Goal: Task Accomplishment & Management: Complete application form

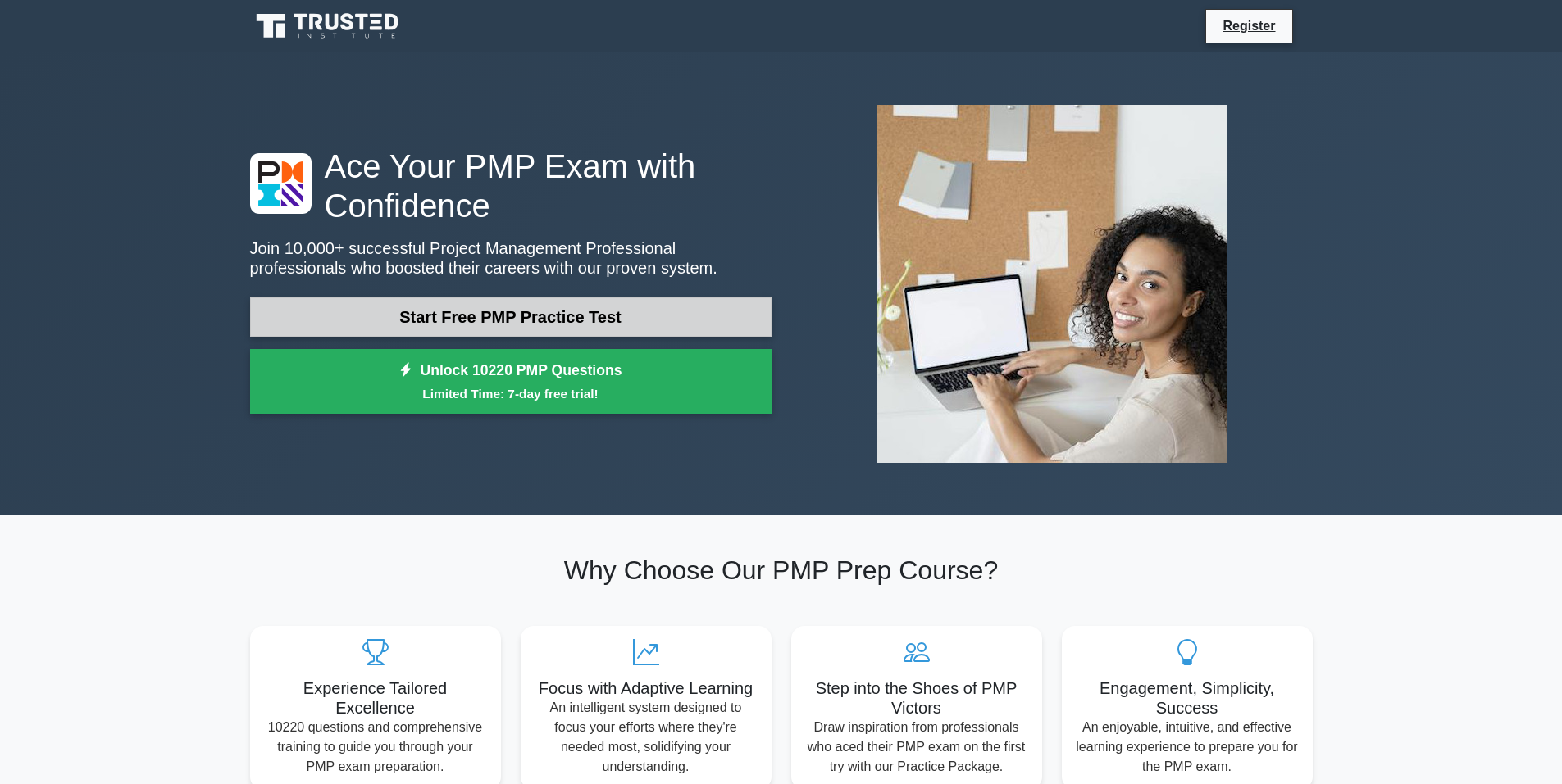
click at [633, 306] on link "Start Free PMP Practice Test" at bounding box center [511, 317] width 522 height 40
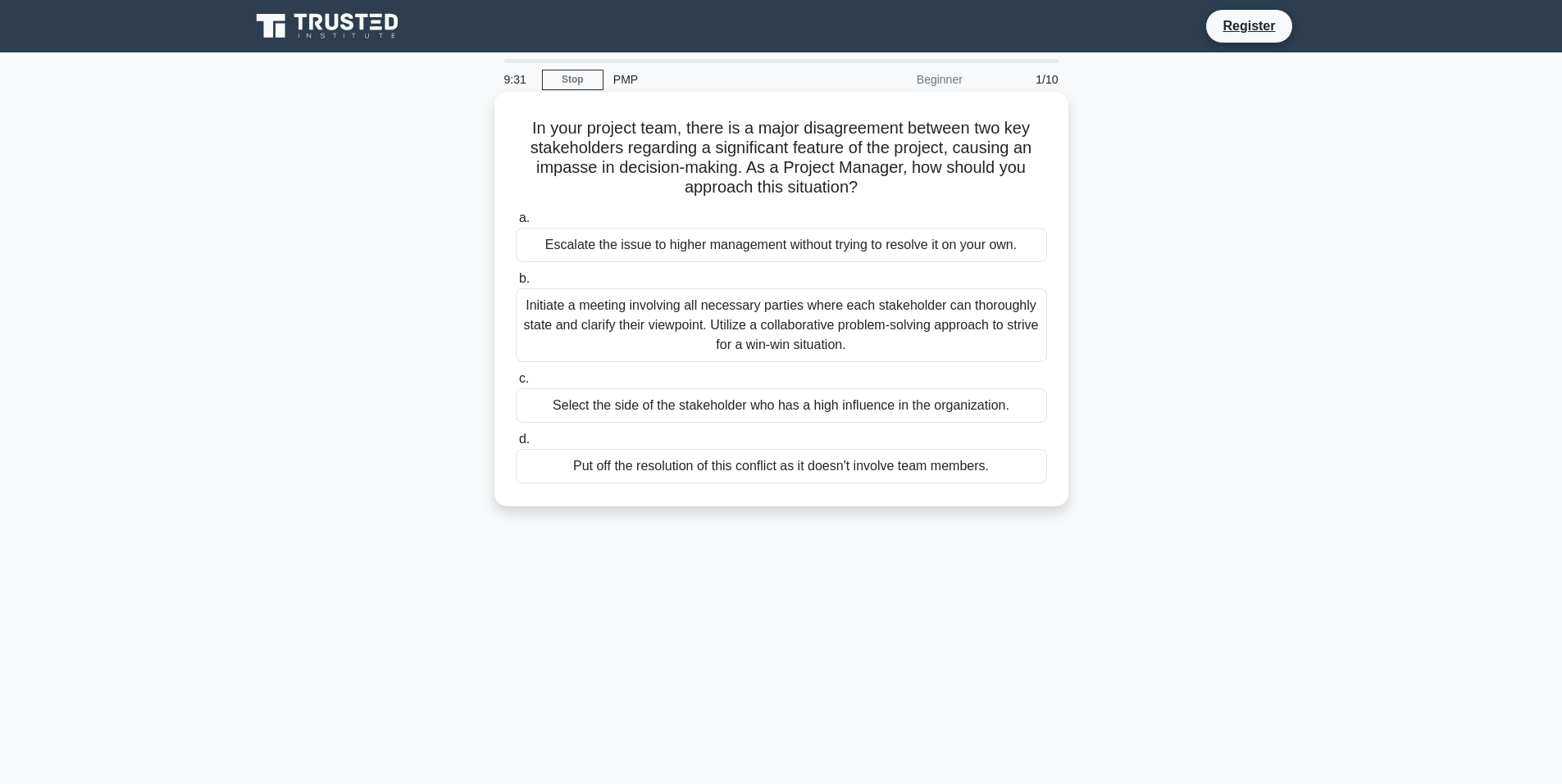
click at [754, 328] on div "Initiate a meeting involving all necessary parties where each stakeholder can t…" at bounding box center [781, 325] width 532 height 73
click at [516, 284] on input "b. Initiate a meeting involving all necessary parties where each stakeholder ca…" at bounding box center [516, 279] width 0 height 11
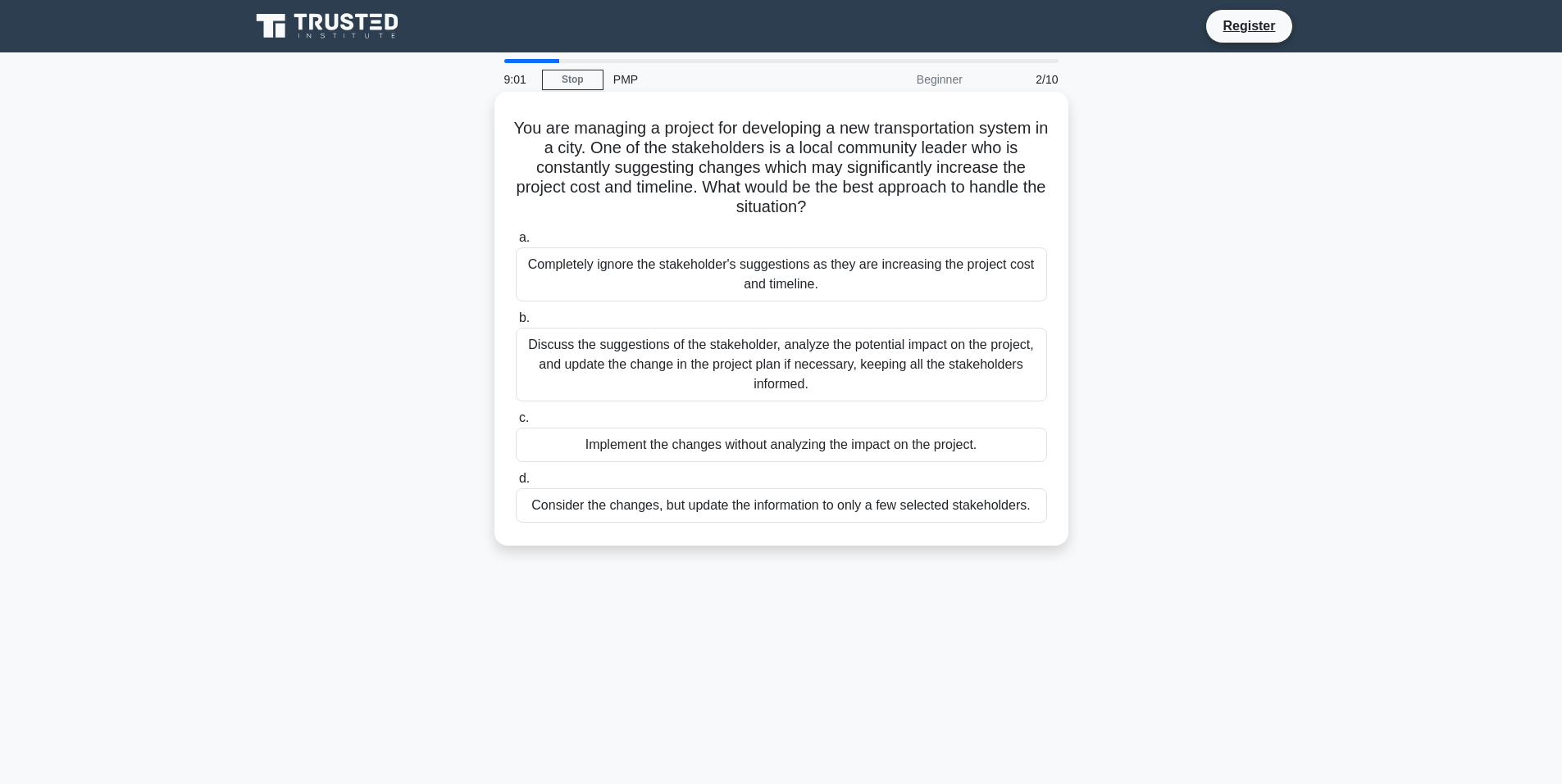
click at [743, 357] on div "Discuss the suggestions of the stakeholder, analyze the potential impact on the…" at bounding box center [781, 365] width 532 height 73
click at [516, 324] on input "b. Discuss the suggestions of the stakeholder, analyze the potential impact on …" at bounding box center [516, 318] width 0 height 11
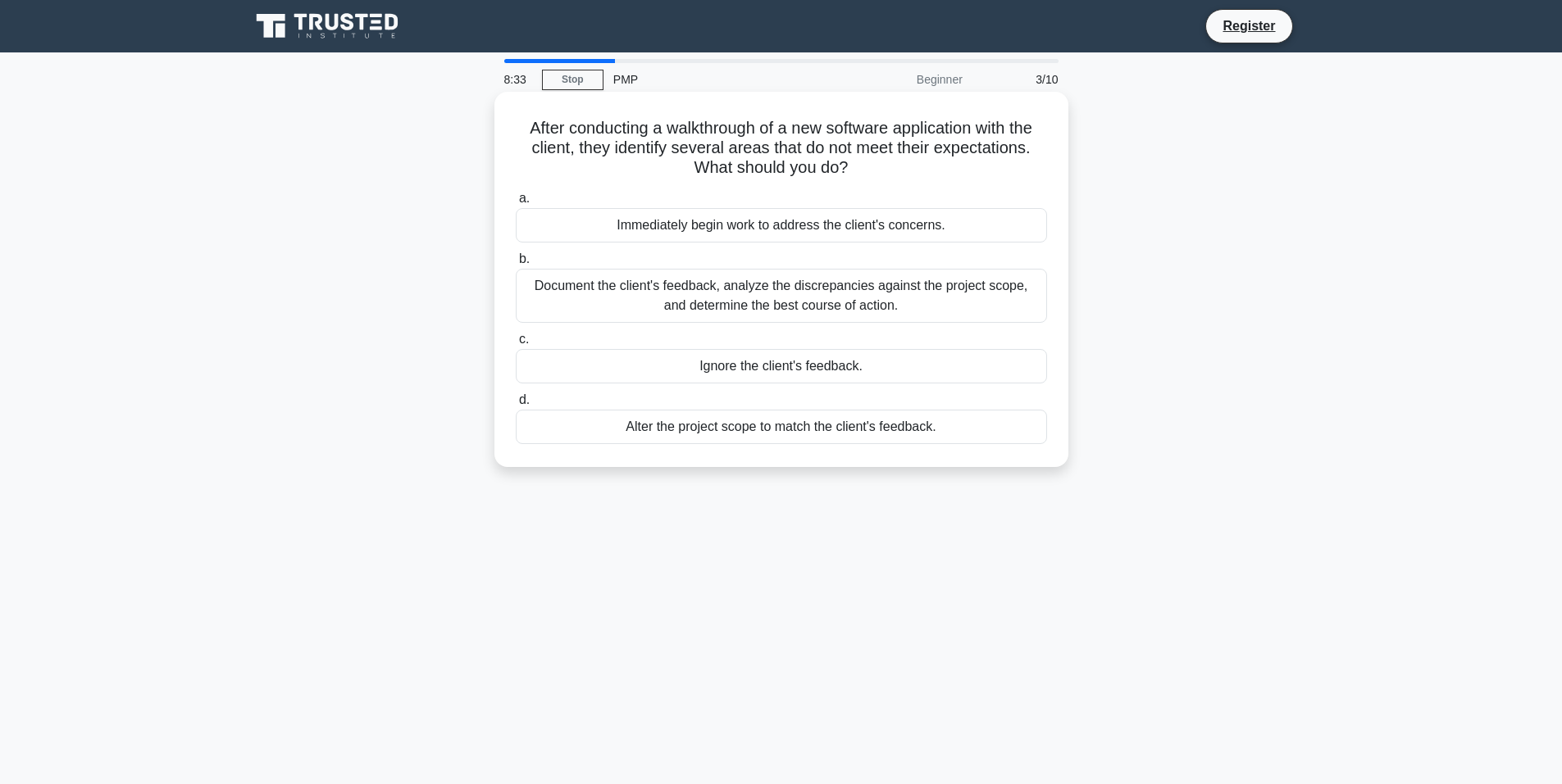
click at [769, 294] on div "Document the client's feedback, analyze the discrepancies against the project s…" at bounding box center [781, 295] width 532 height 55
click at [516, 265] on input "b. Document the client's feedback, analyze the discrepancies against the projec…" at bounding box center [516, 259] width 0 height 11
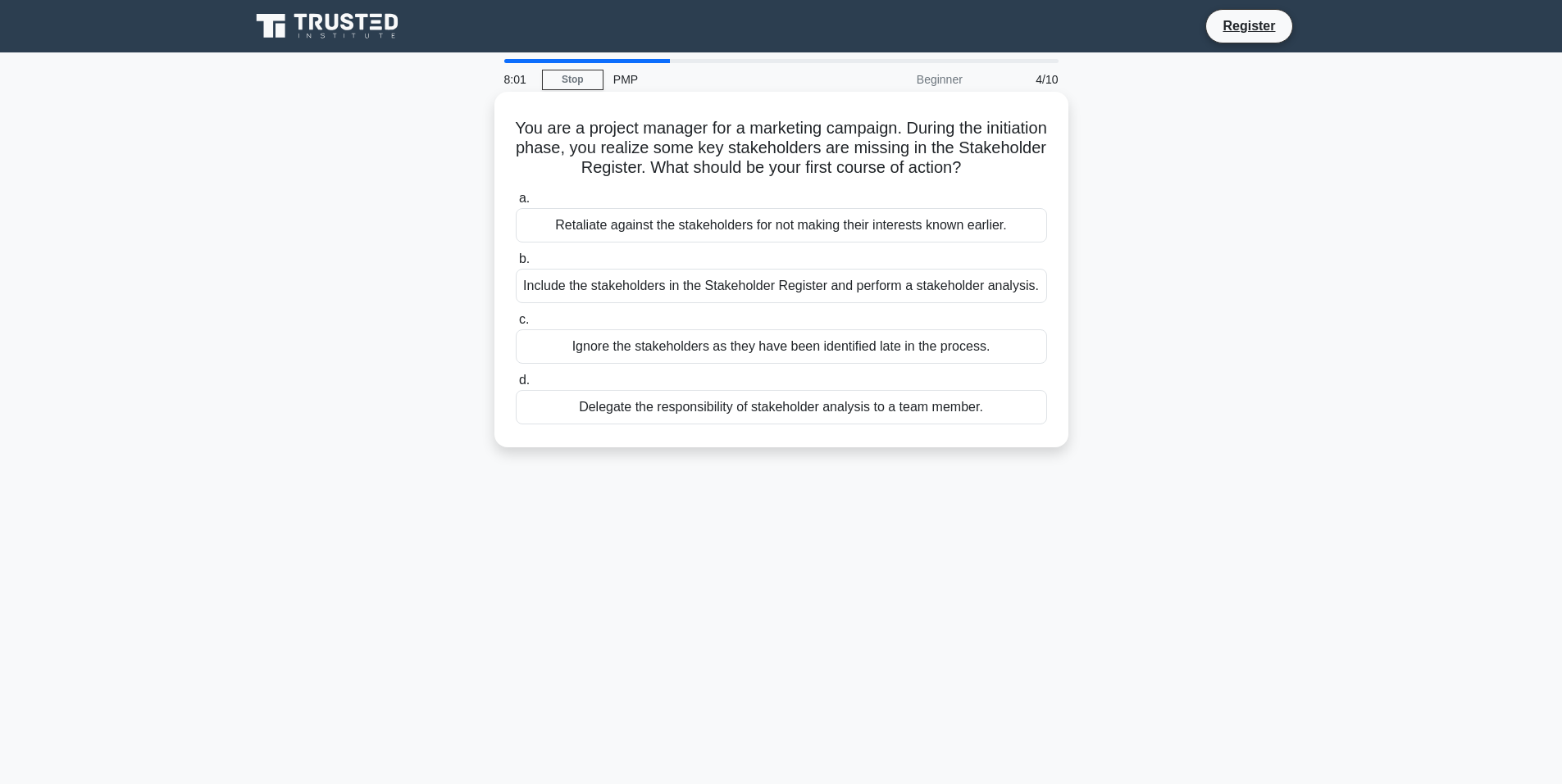
click at [576, 280] on div "Include the stakeholders in the Stakeholder Register and perform a stakeholder …" at bounding box center [781, 285] width 532 height 35
click at [516, 265] on input "b. Include the stakeholders in the Stakeholder Register and perform a stakehold…" at bounding box center [516, 259] width 0 height 11
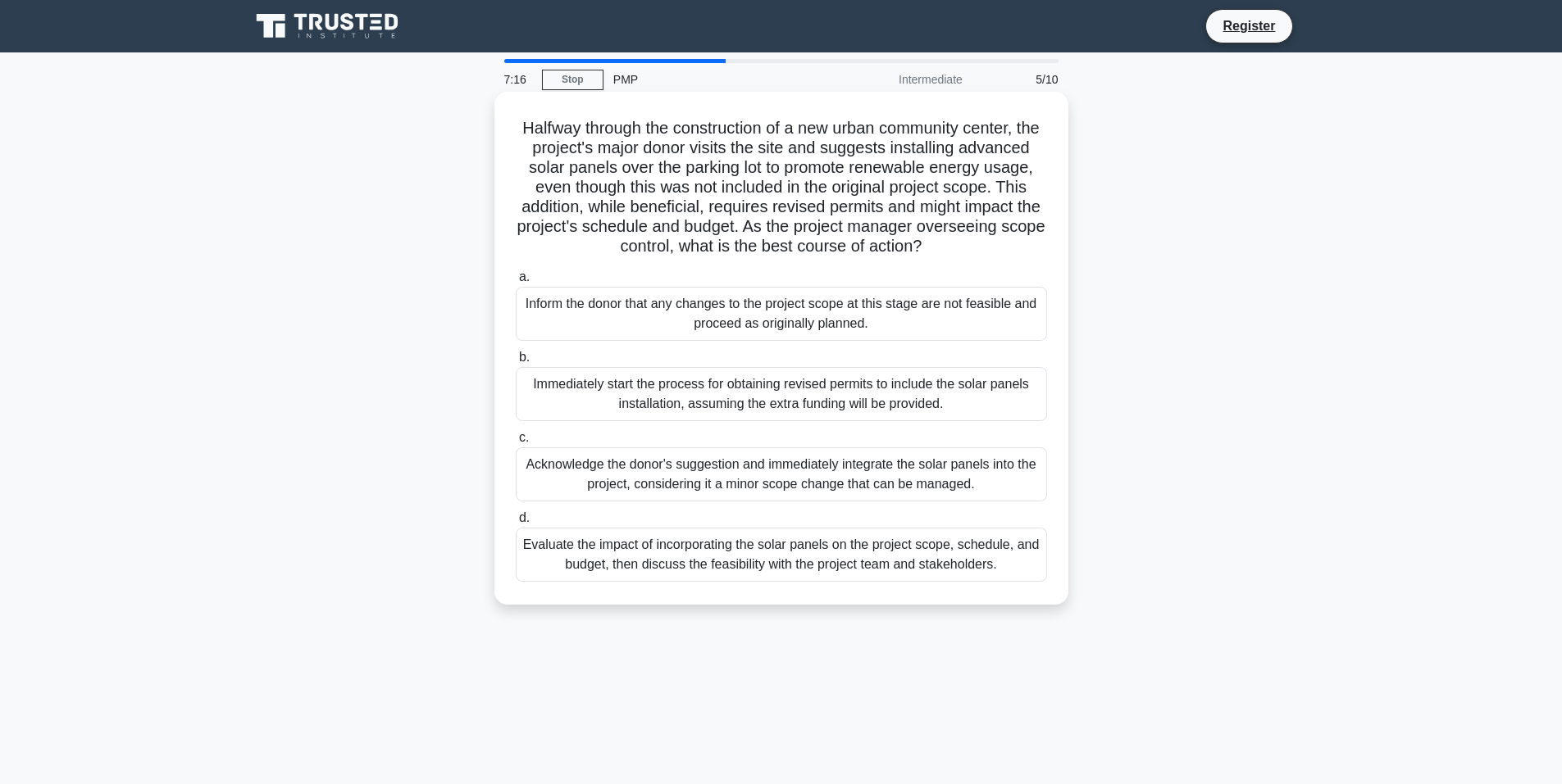
click at [731, 570] on div "Evaluate the impact of incorporating the solar panels on the project scope, sch…" at bounding box center [781, 554] width 532 height 55
click at [516, 523] on input "d. Evaluate the impact of incorporating the solar panels on the project scope, …" at bounding box center [516, 517] width 0 height 11
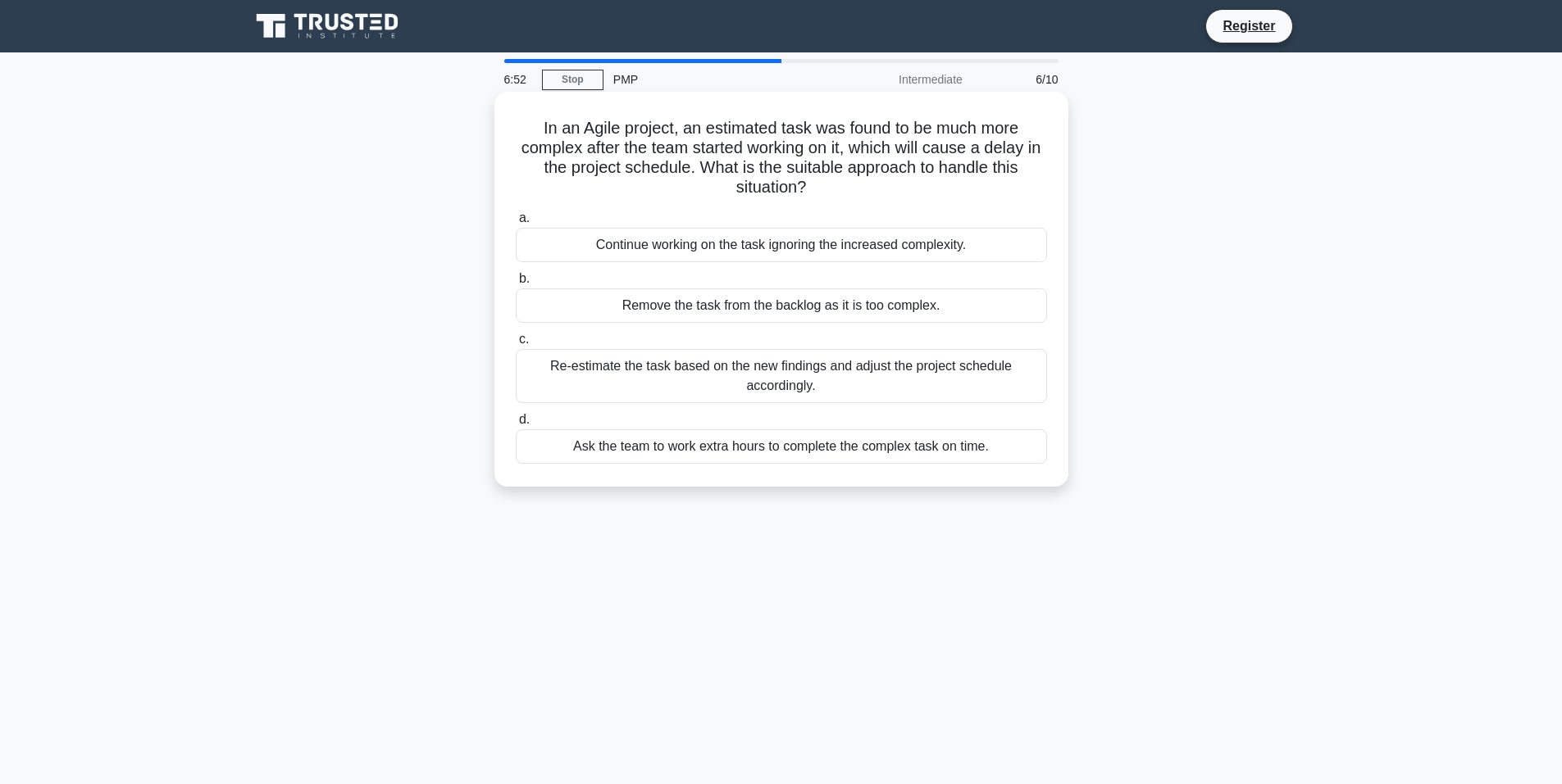
click at [740, 383] on div "Re-estimate the task based on the new findings and adjust the project schedule …" at bounding box center [781, 376] width 532 height 55
click at [516, 345] on input "c. Re-estimate the task based on the new findings and adjust the project schedu…" at bounding box center [516, 339] width 0 height 11
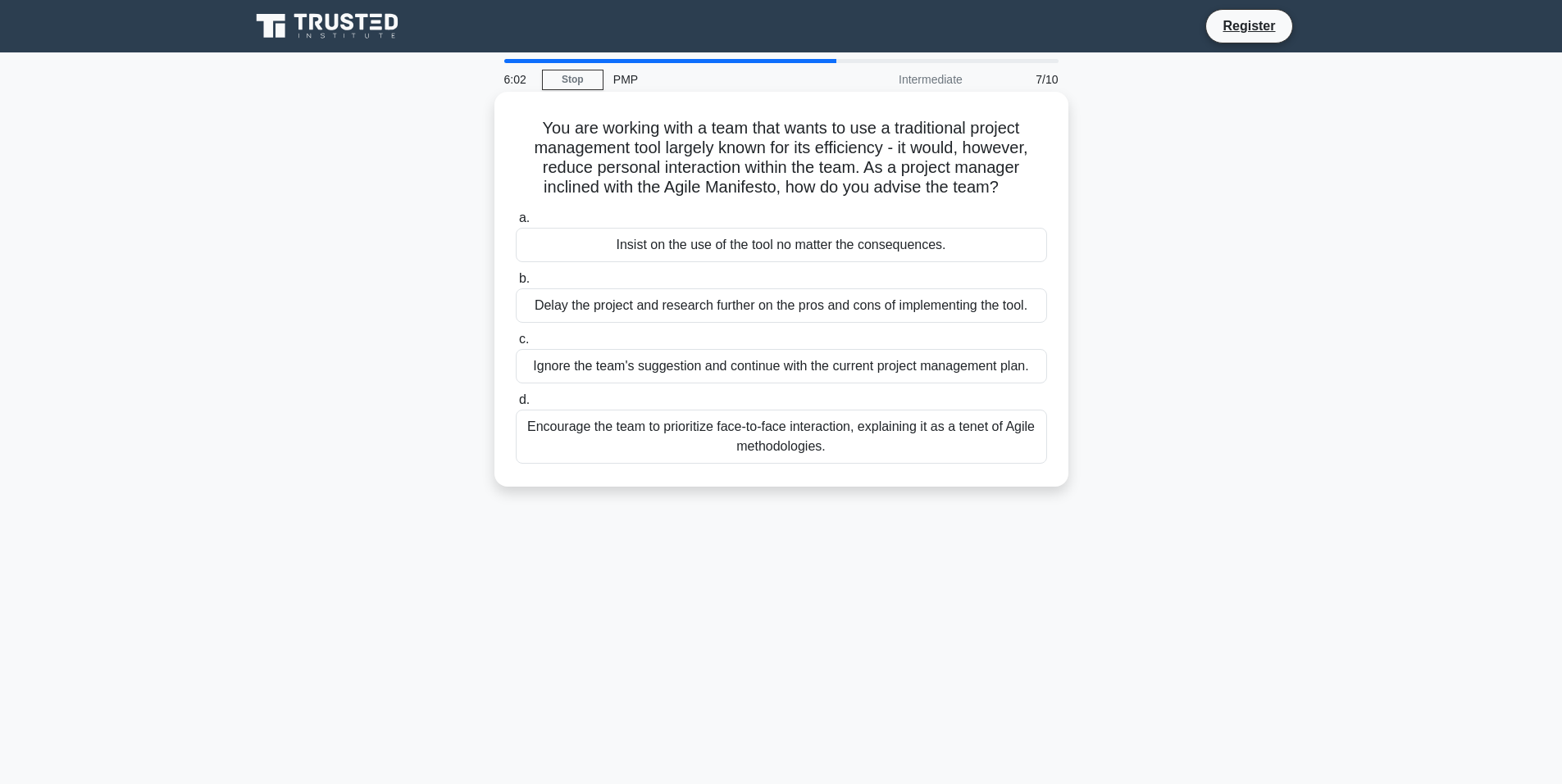
click at [690, 446] on div "Encourage the team to prioritize face-to-face interaction, explaining it as a t…" at bounding box center [781, 436] width 532 height 55
click at [516, 405] on input "d. Encourage the team to prioritize face-to-face interaction, explaining it as …" at bounding box center [516, 399] width 0 height 11
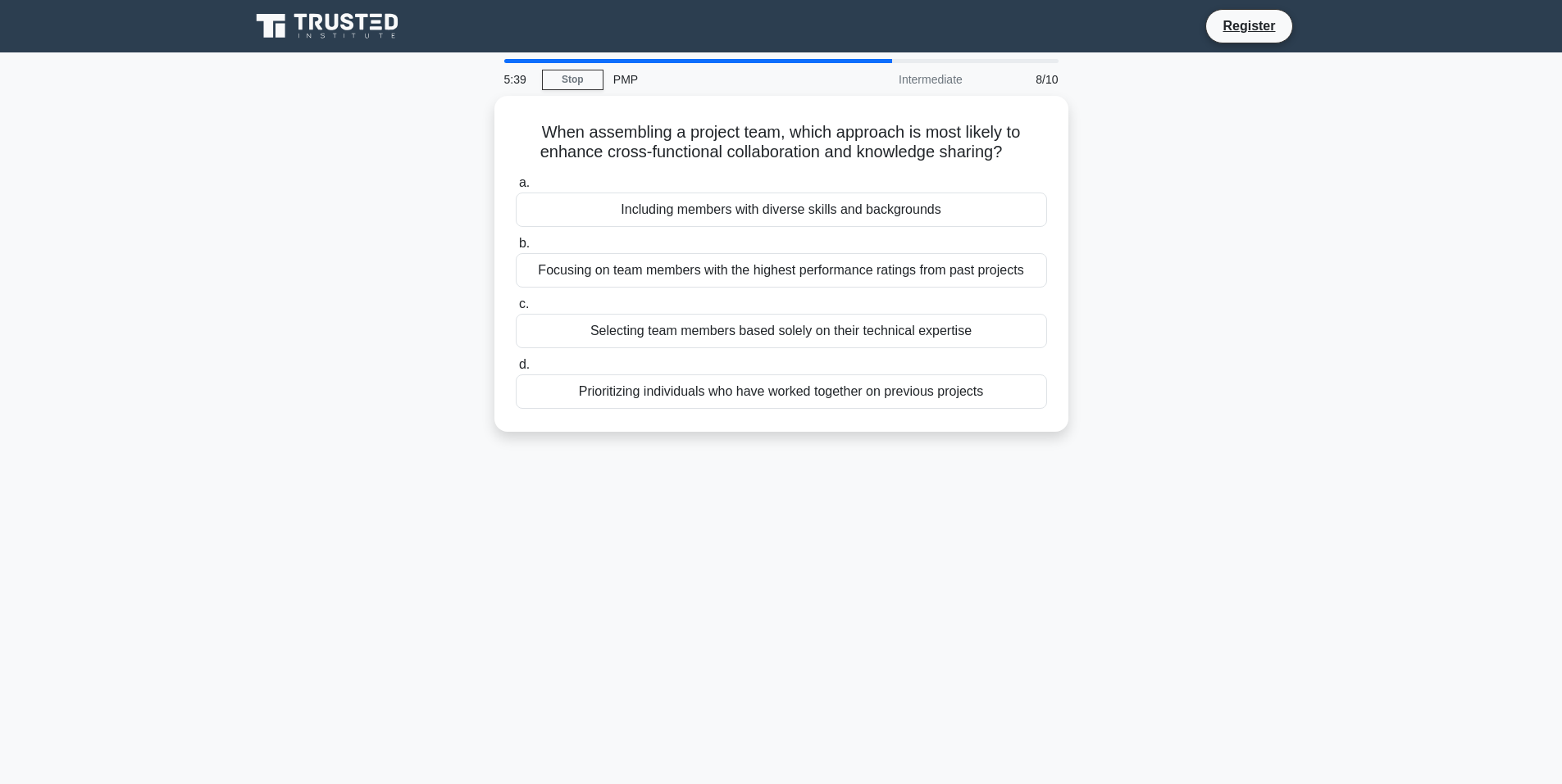
click at [336, 470] on div "5:39 Stop PMP Intermediate 8/10 When assembling a project team, which approach …" at bounding box center [781, 469] width 1082 height 820
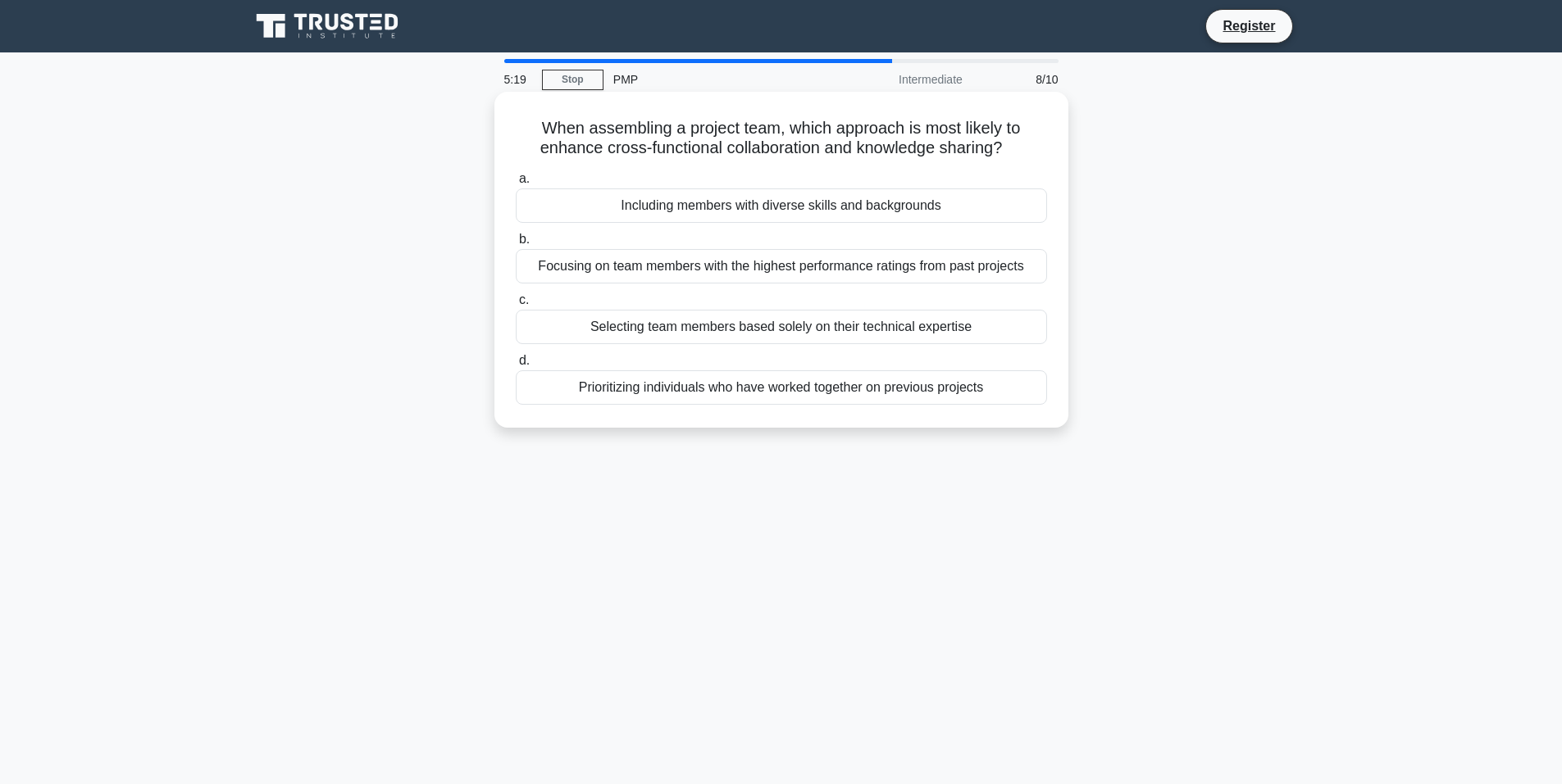
click at [851, 215] on div "Including members with diverse skills and backgrounds" at bounding box center [781, 205] width 532 height 35
click at [516, 184] on input "a. Including members with diverse skills and backgrounds" at bounding box center [516, 178] width 0 height 11
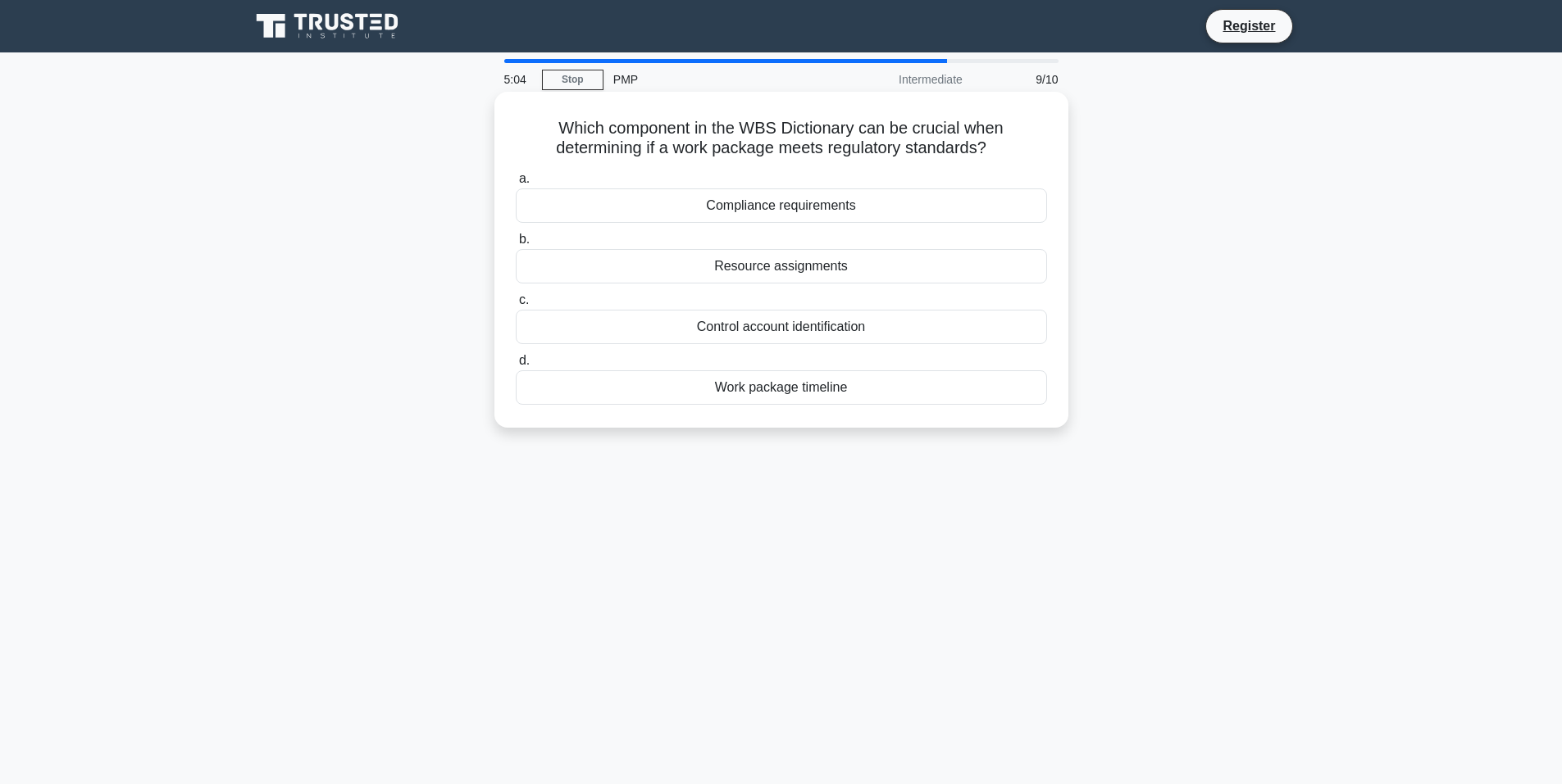
click at [669, 211] on div "Compliance requirements" at bounding box center [781, 205] width 532 height 35
click at [516, 184] on input "a. Compliance requirements" at bounding box center [516, 178] width 0 height 11
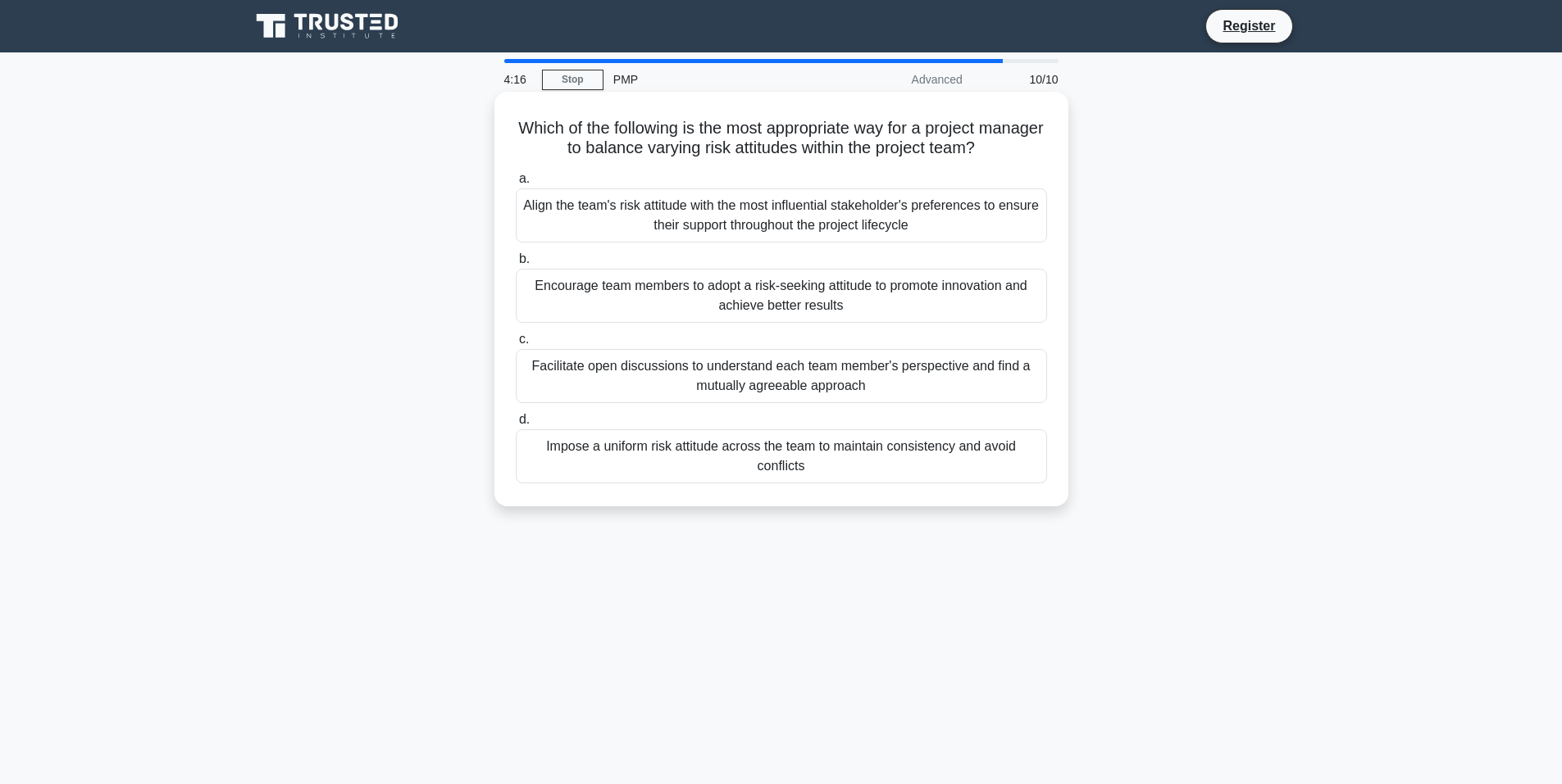
click at [721, 456] on div "Impose a uniform risk attitude across the team to maintain consistency and avoi…" at bounding box center [781, 456] width 532 height 55
click at [516, 425] on input "d. Impose a uniform risk attitude across the team to maintain consistency and a…" at bounding box center [516, 419] width 0 height 11
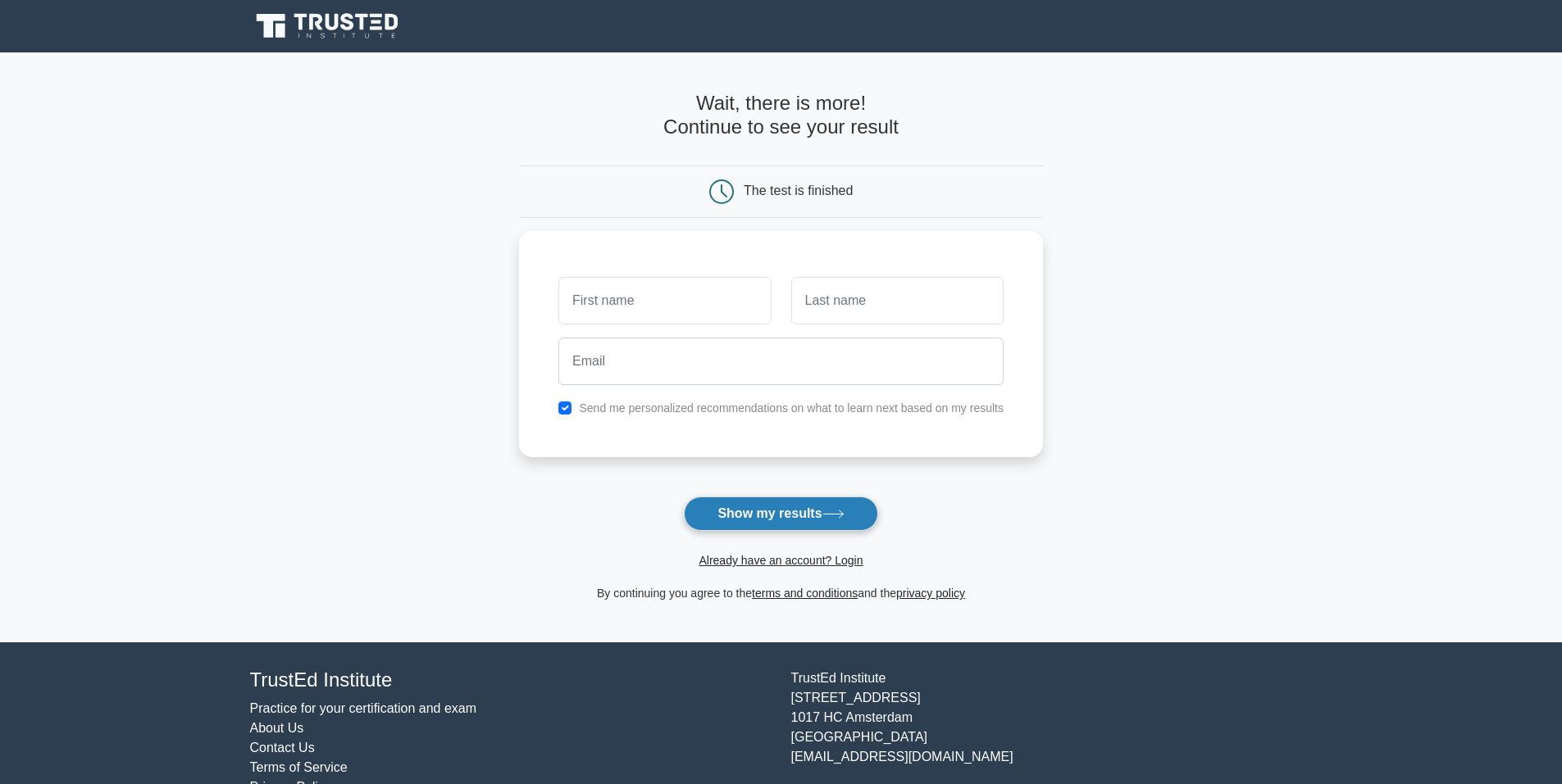
click at [751, 504] on button "Show my results" at bounding box center [780, 513] width 193 height 35
click at [622, 287] on input "text" at bounding box center [664, 296] width 212 height 48
type input "Mohamed"
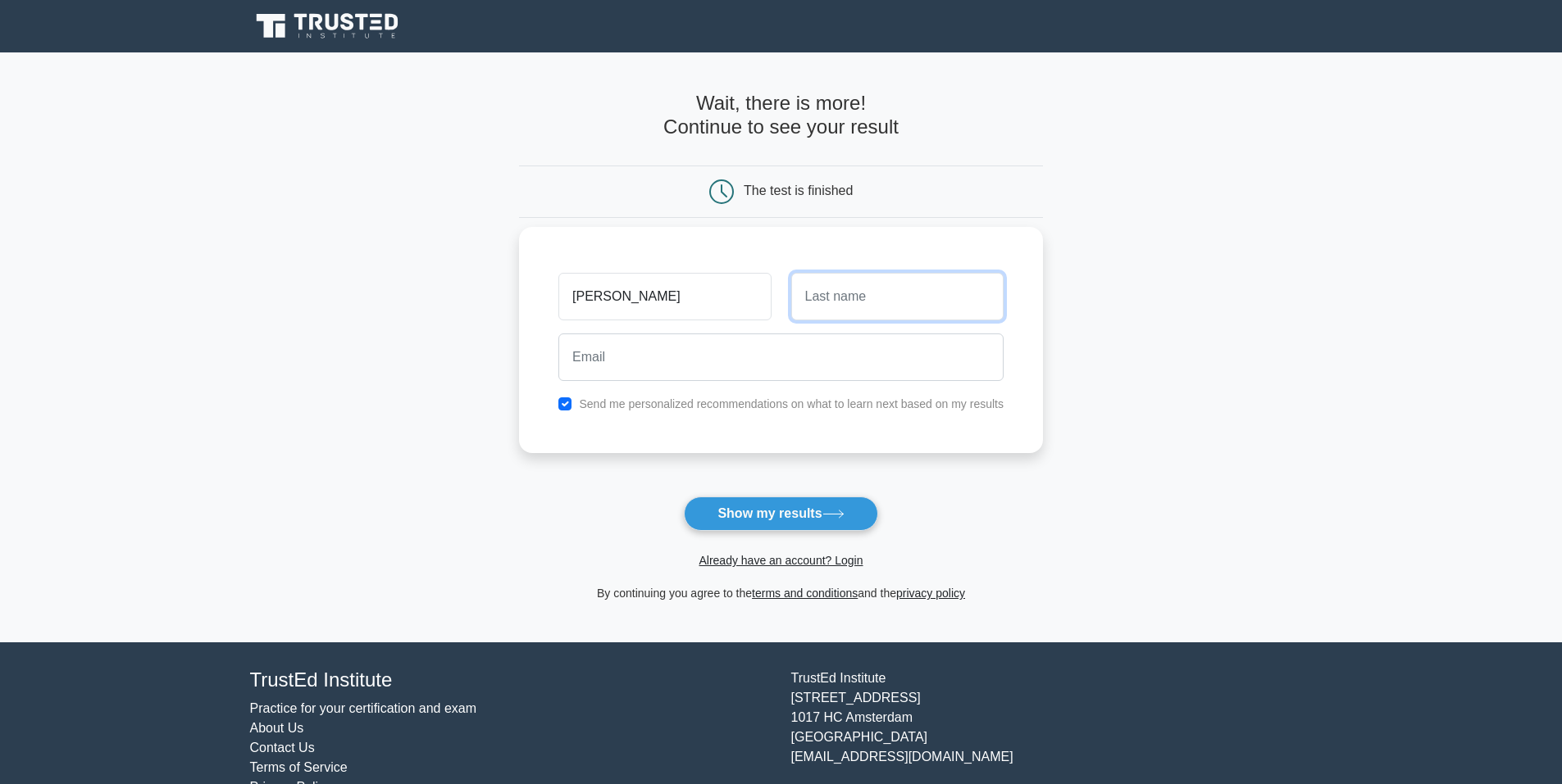
type input "Abdel Meguid"
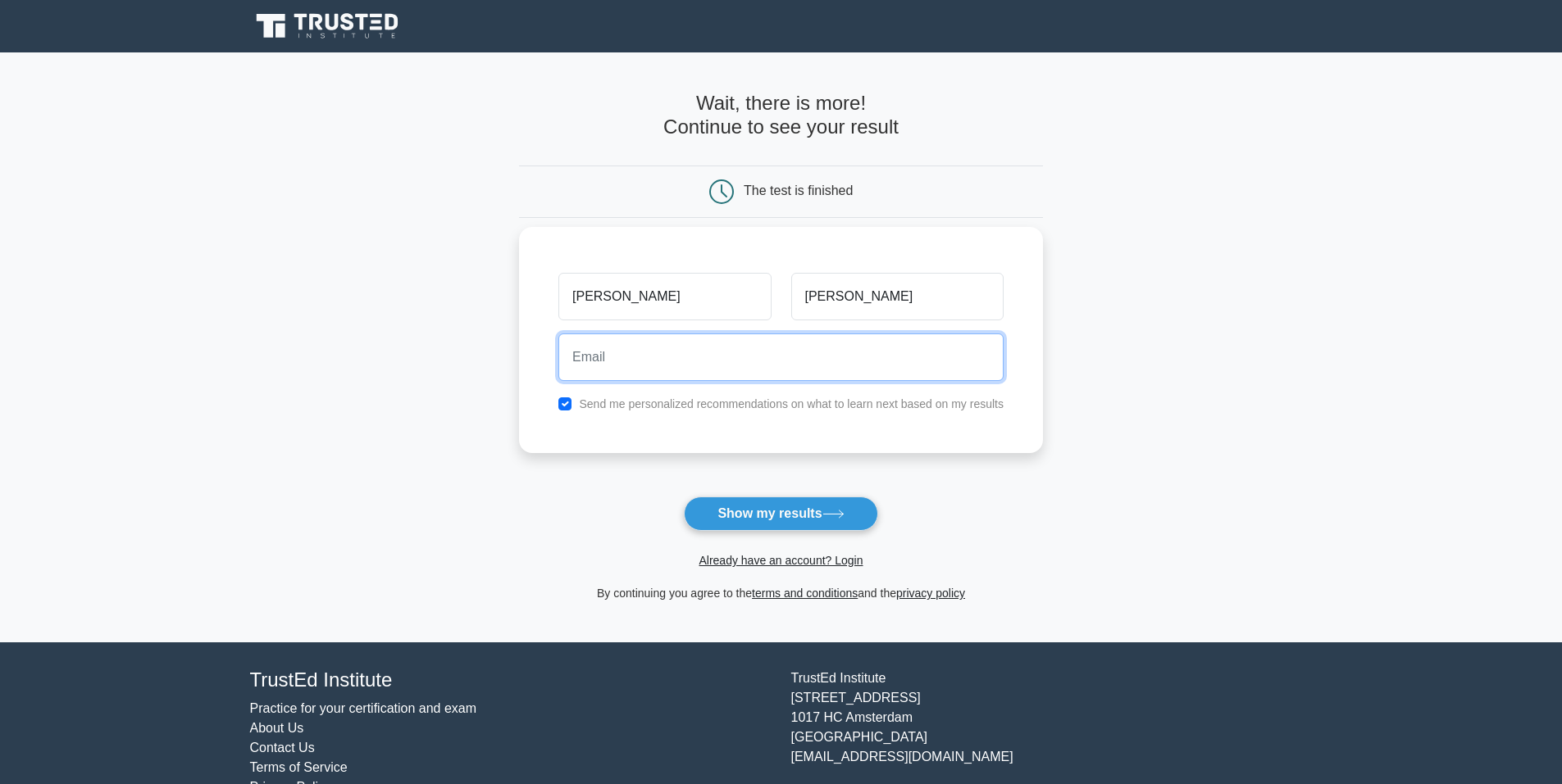
type input "eng_guida@hotmail.com"
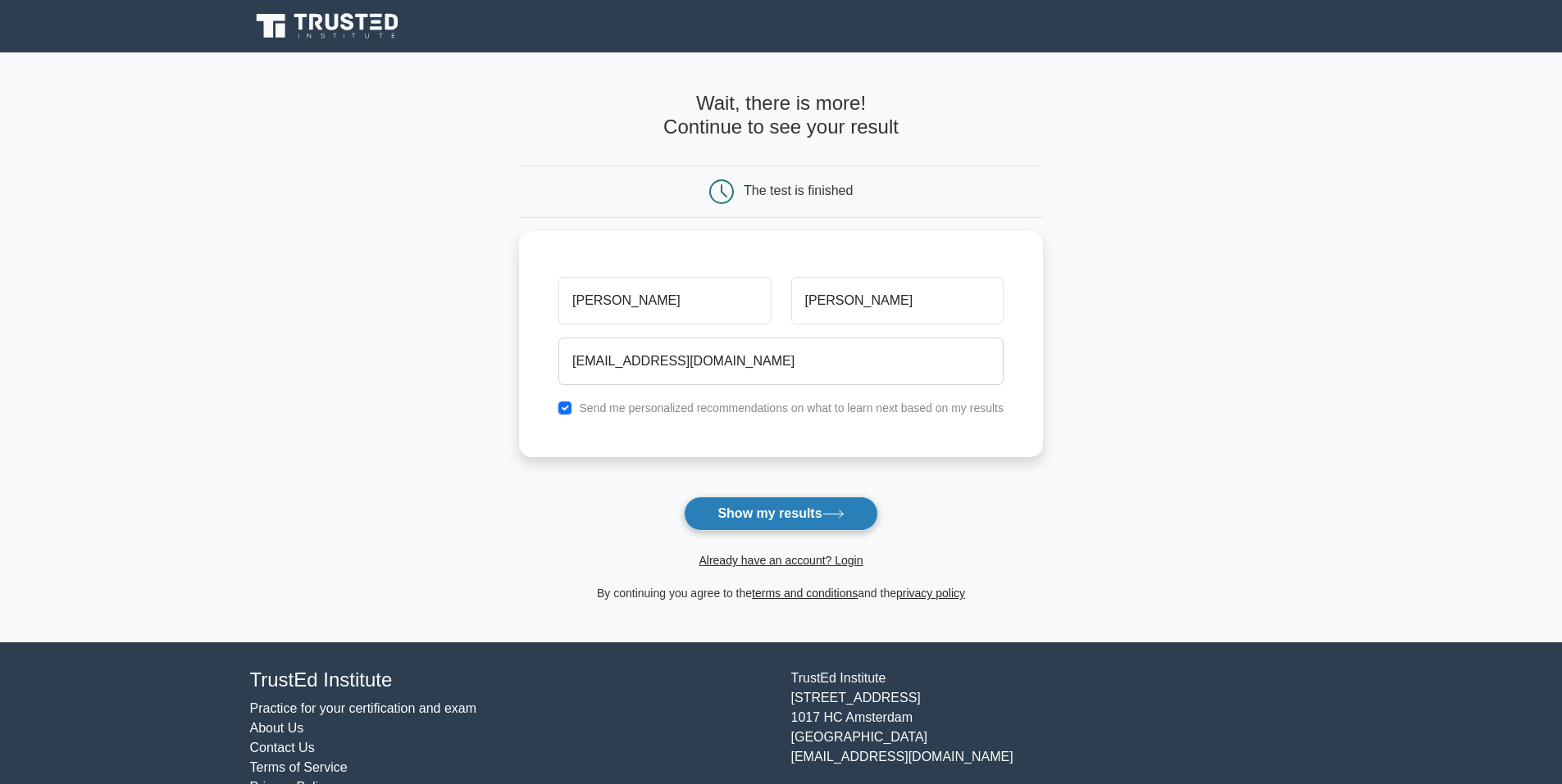
click at [855, 517] on button "Show my results" at bounding box center [780, 513] width 193 height 35
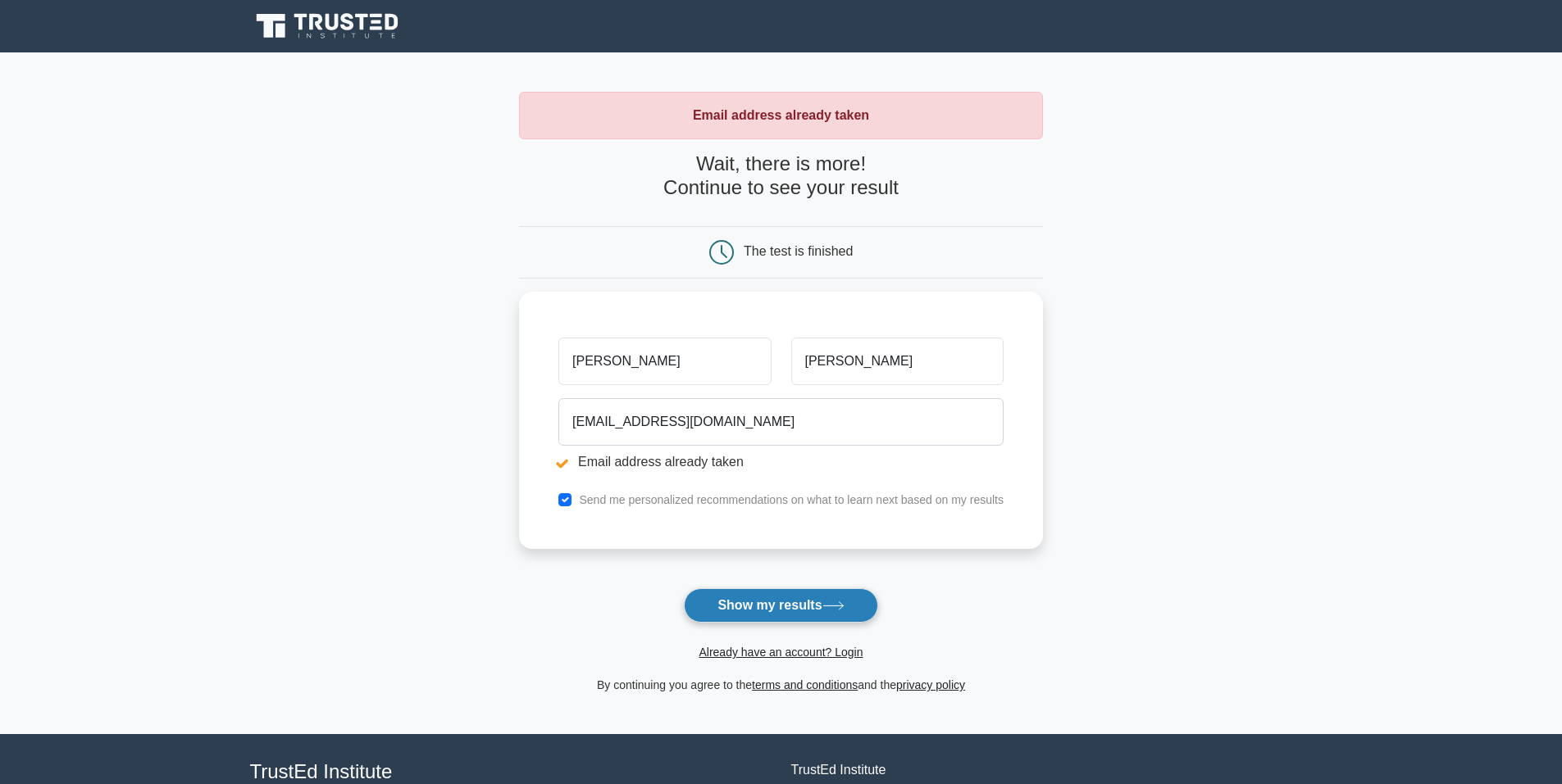
click at [756, 608] on button "Show my results" at bounding box center [780, 606] width 193 height 35
click at [809, 653] on link "Already have an account? Login" at bounding box center [780, 651] width 164 height 13
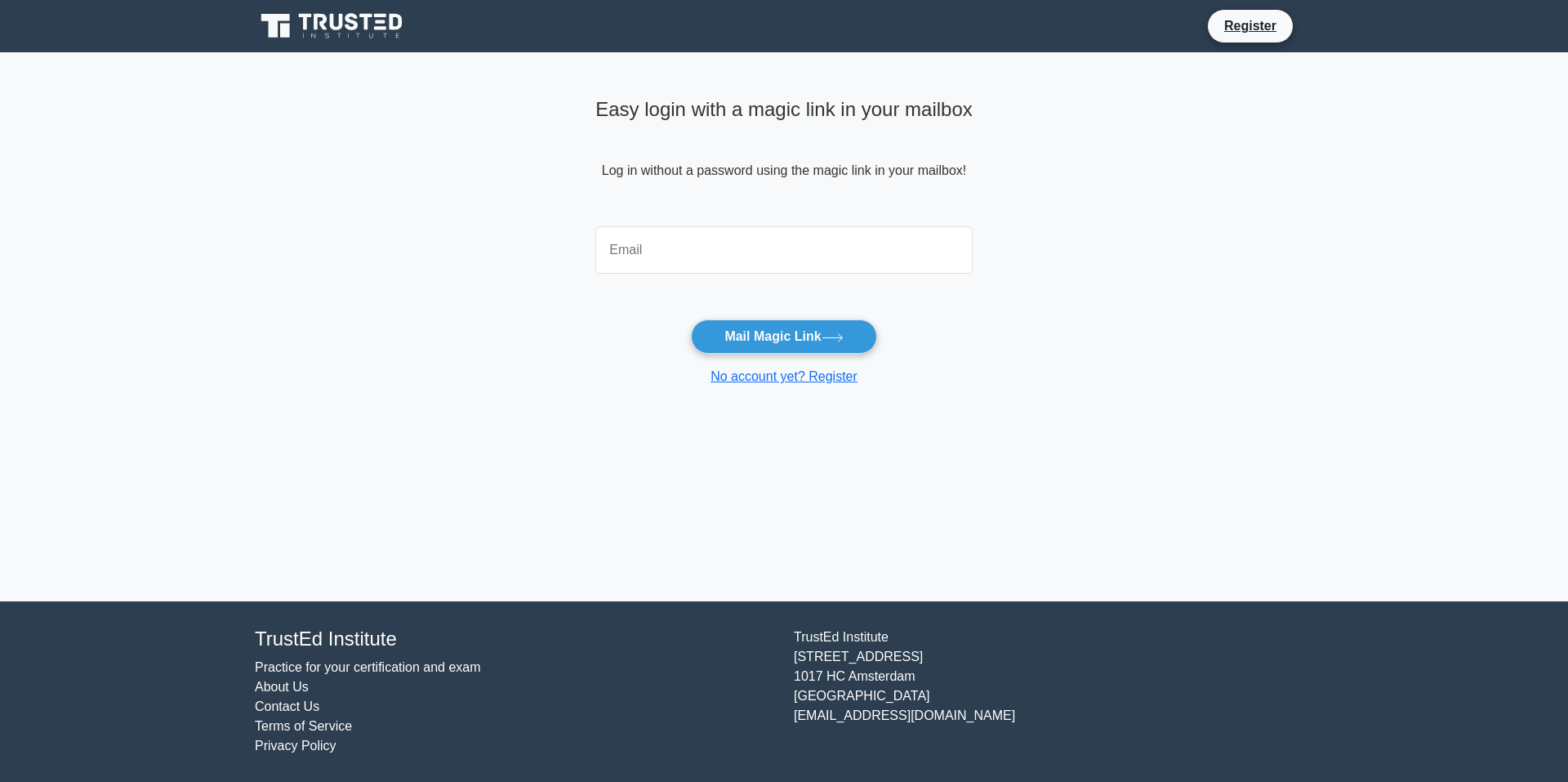
click at [687, 257] on input "email" at bounding box center [784, 250] width 377 height 47
type input "[EMAIL_ADDRESS][DOMAIN_NAME]"
click at [770, 345] on button "Mail Magic Link" at bounding box center [784, 336] width 186 height 35
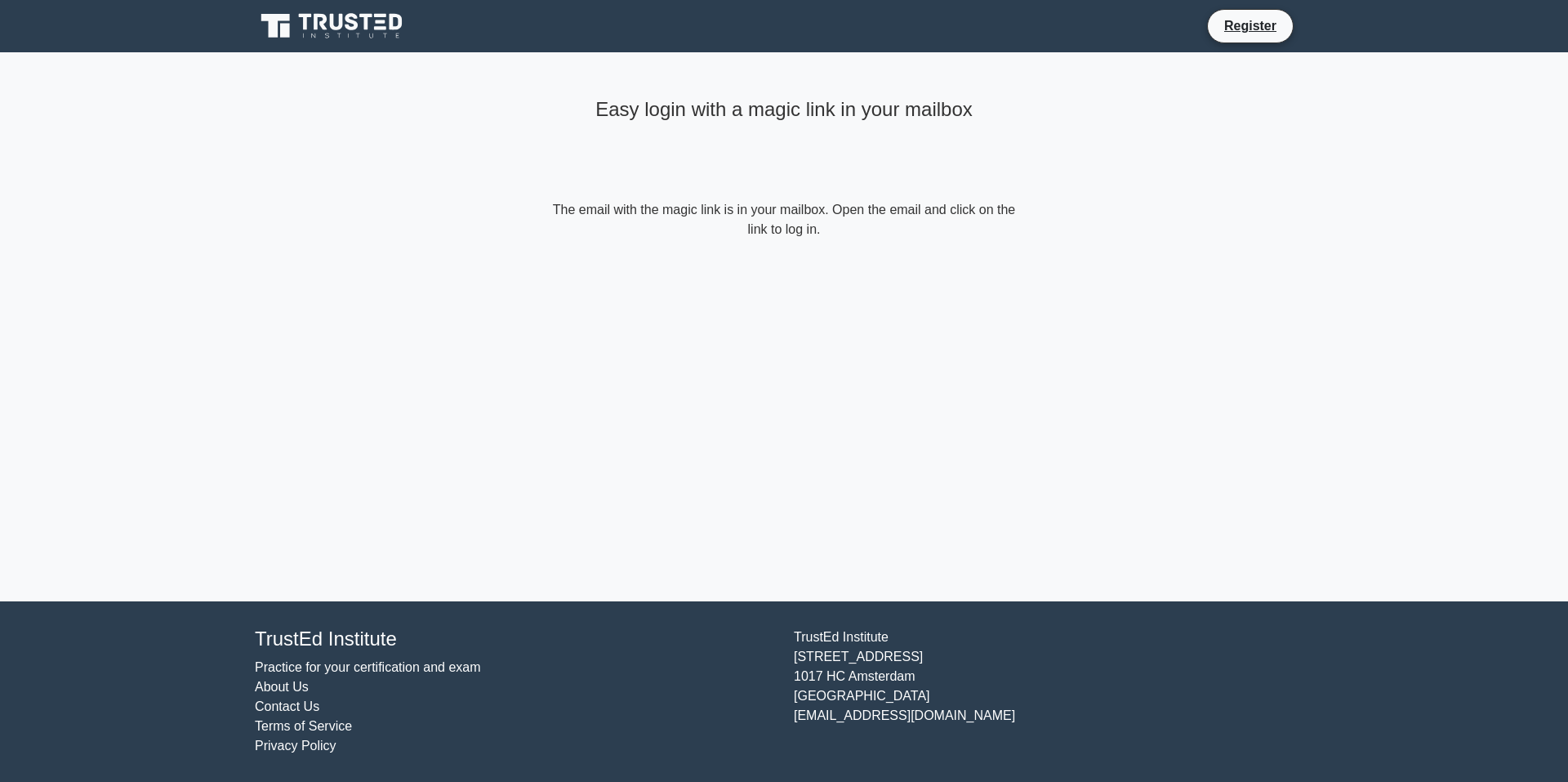
click at [469, 469] on main "Easy login with a magic link in your mailbox The email with the magic link is i…" at bounding box center [784, 327] width 1568 height 550
